Goal: Information Seeking & Learning: Learn about a topic

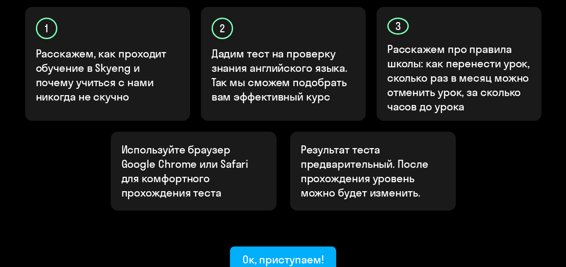
scroll to position [333, 0]
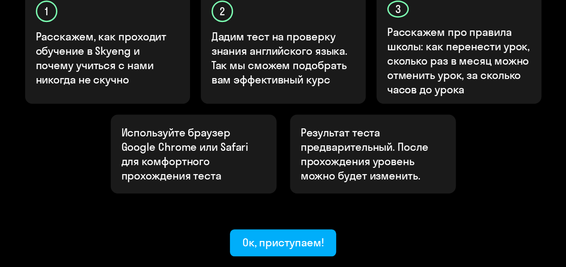
click at [275, 225] on div "Узнайте ваш уровень английского, чтобы начать обучение в [GEOGRAPHIC_DATA] Узна…" at bounding box center [283, 6] width 566 height 678
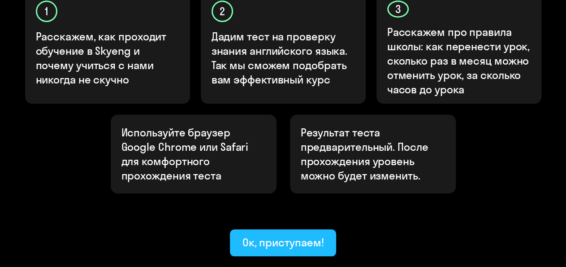
click at [273, 235] on div "Ок, приступаем!" at bounding box center [283, 242] width 82 height 14
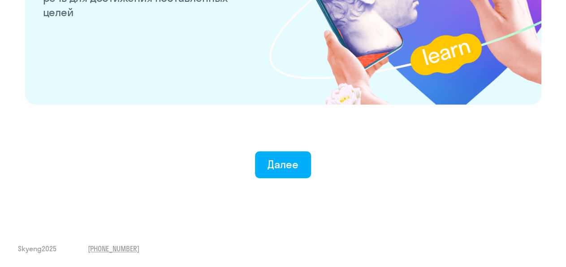
scroll to position [1810, 0]
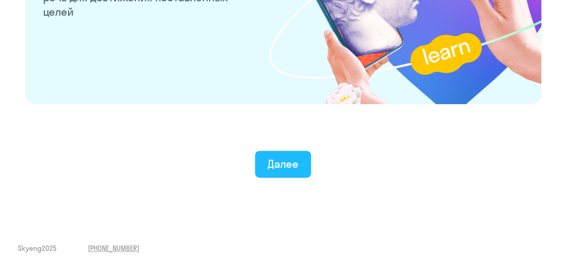
click at [277, 159] on div "Далее" at bounding box center [283, 163] width 31 height 14
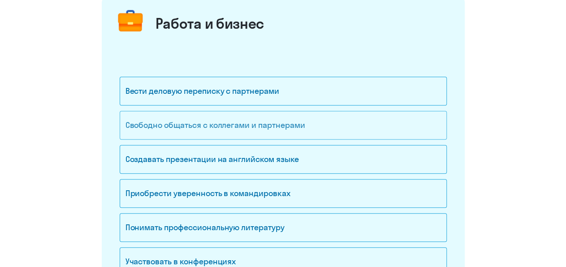
scroll to position [140, 0]
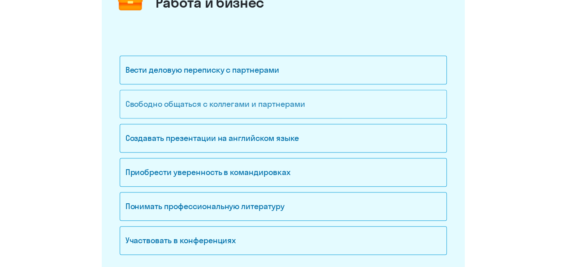
click at [161, 105] on div "Свободно общаться с коллегами и партнерами" at bounding box center [283, 104] width 327 height 29
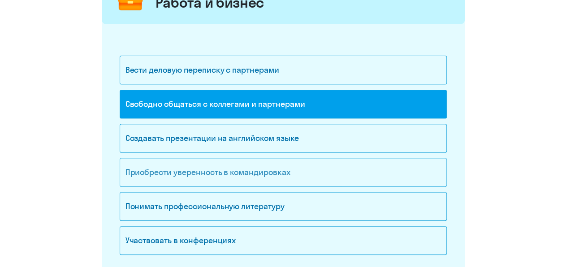
click at [166, 175] on div "Приобрести уверенность в командировках" at bounding box center [283, 172] width 327 height 29
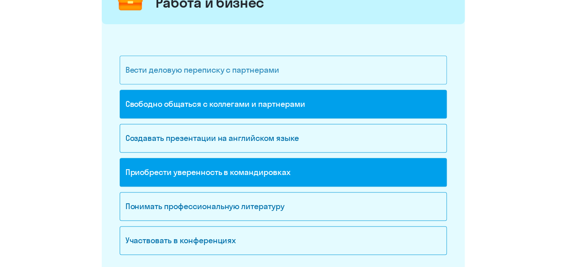
click at [274, 69] on div "Вести деловую переписку с партнерами" at bounding box center [283, 70] width 327 height 29
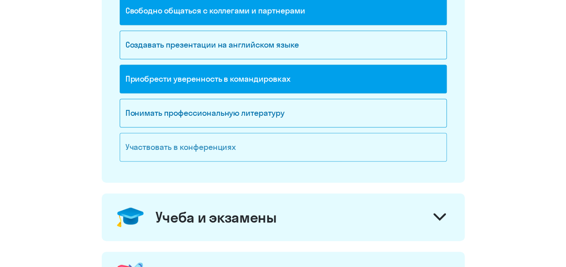
click at [252, 157] on div "Участвовать в конференциях" at bounding box center [283, 147] width 327 height 29
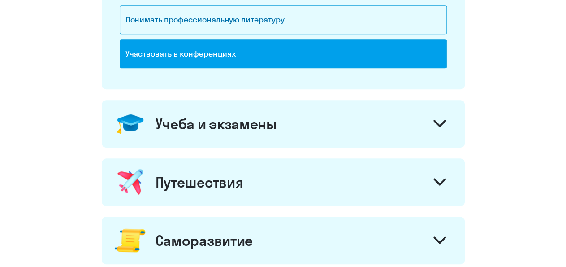
click at [264, 128] on div "Учеба и экзамены" at bounding box center [215, 124] width 121 height 18
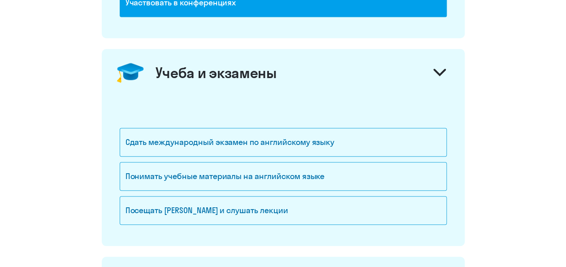
scroll to position [419, 0]
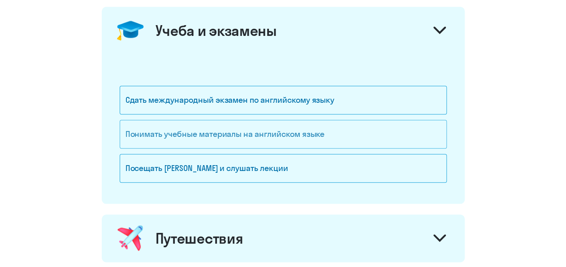
click at [216, 136] on div "Понимать учебные материалы на английском языке" at bounding box center [283, 134] width 327 height 29
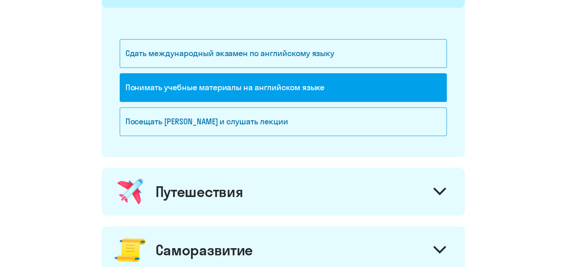
click at [266, 182] on div "Путешествия" at bounding box center [283, 191] width 363 height 47
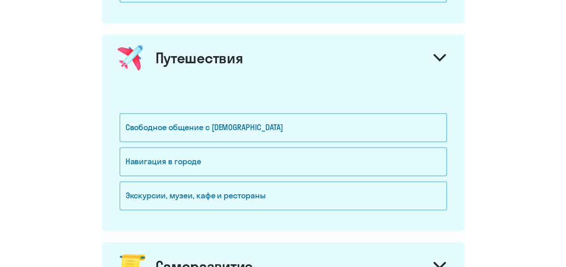
scroll to position [606, 0]
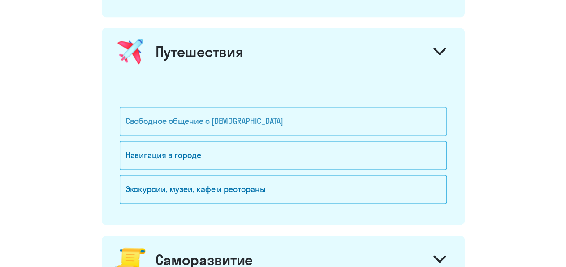
click at [255, 116] on div "Свободное общение с [DEMOGRAPHIC_DATA]" at bounding box center [283, 121] width 327 height 29
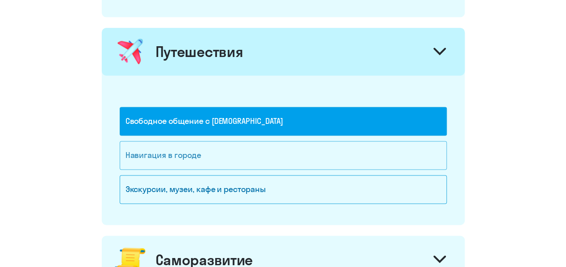
click at [255, 156] on div "Навигация в городе" at bounding box center [283, 155] width 327 height 29
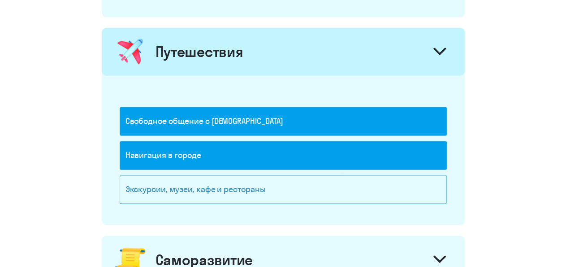
click at [262, 193] on div "Экскурсии, музеи, кафе и рестораны" at bounding box center [283, 189] width 327 height 29
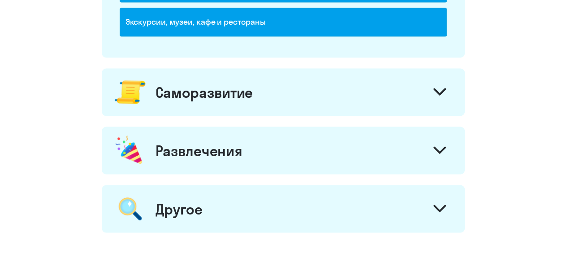
scroll to position [792, 0]
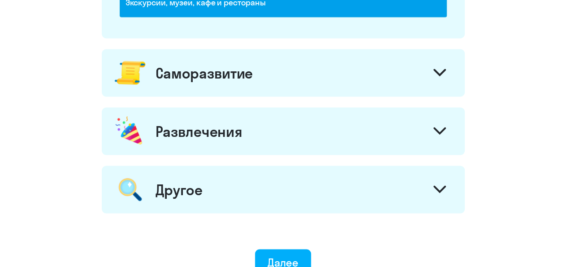
click at [259, 65] on div "Саморазвитие" at bounding box center [283, 72] width 363 height 47
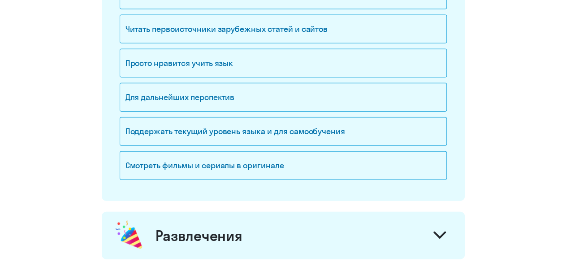
scroll to position [979, 0]
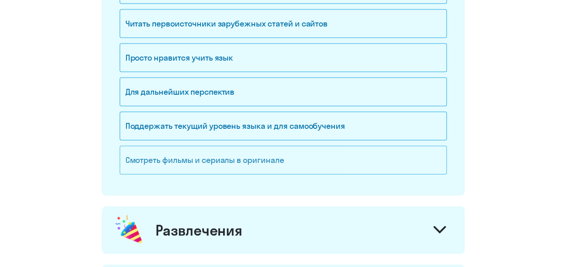
click at [249, 147] on div "Смотреть фильмы и сериалы в оригинале" at bounding box center [283, 160] width 327 height 29
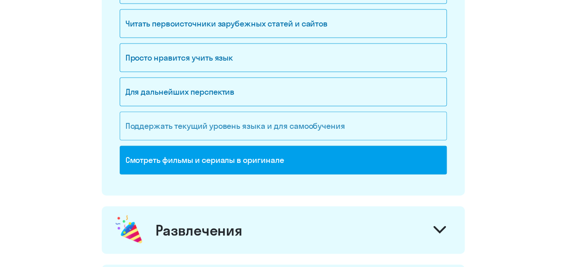
click at [250, 122] on div "Поддержать текущий уровень языка и для cамообучения" at bounding box center [283, 126] width 327 height 29
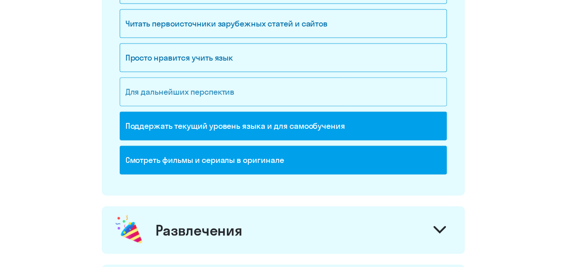
click at [255, 85] on div "Для дальнейших перспектив" at bounding box center [283, 92] width 327 height 29
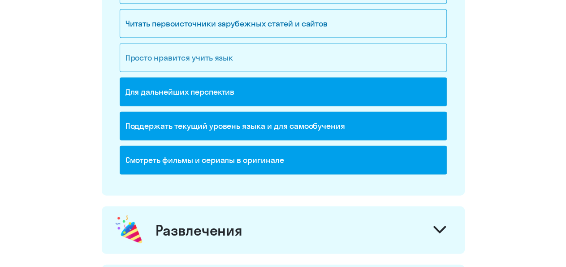
click at [253, 52] on div "Просто нравится учить язык" at bounding box center [283, 57] width 327 height 29
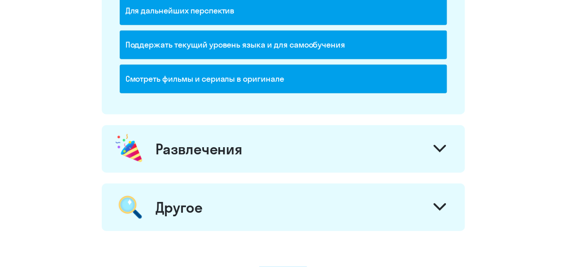
scroll to position [1118, 0]
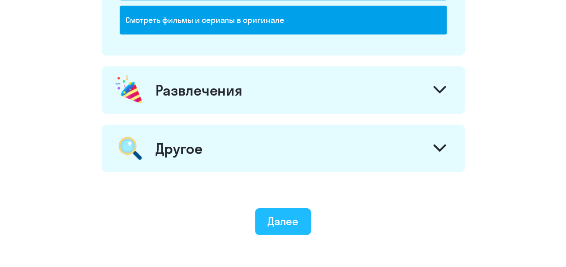
click at [294, 218] on div "Далее" at bounding box center [283, 221] width 31 height 14
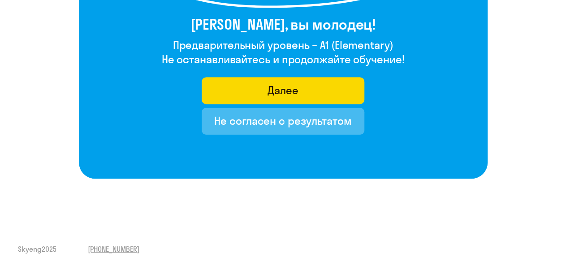
scroll to position [223, 0]
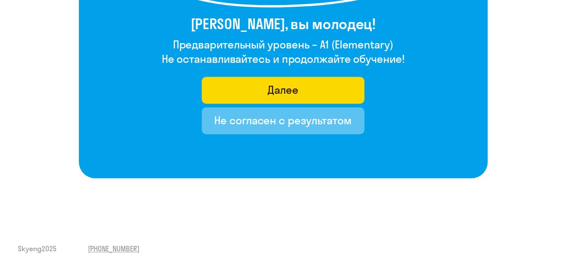
click at [245, 117] on div "Не согласен с результатом" at bounding box center [283, 120] width 138 height 14
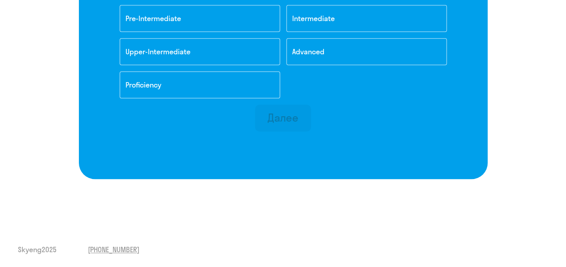
click at [302, 116] on button "Далее" at bounding box center [283, 117] width 56 height 27
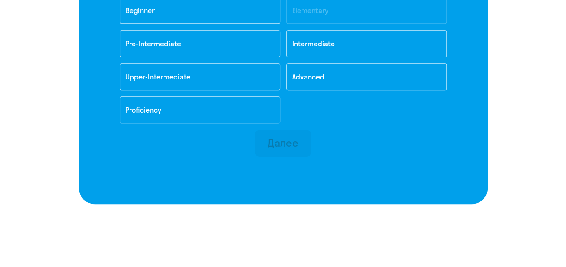
scroll to position [220, 0]
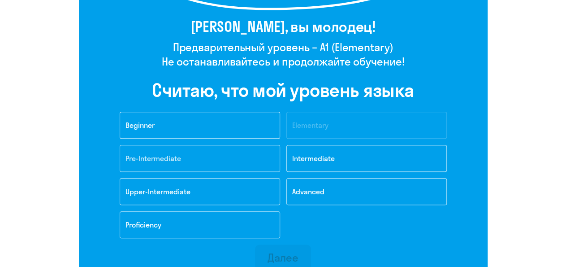
click at [233, 149] on button "Pre-Intermediate" at bounding box center [200, 158] width 160 height 27
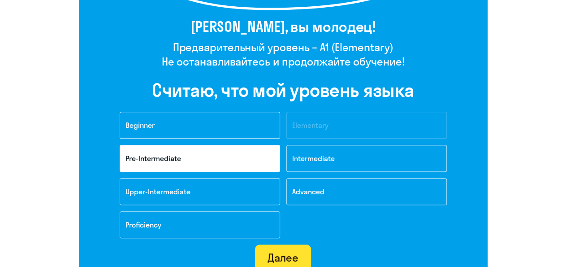
click at [274, 245] on button "Далее" at bounding box center [283, 257] width 56 height 27
click at [280, 250] on div "Далее" at bounding box center [283, 257] width 31 height 14
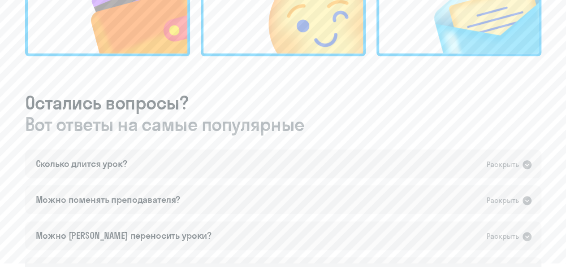
scroll to position [513, 0]
